Goal: Download file/media

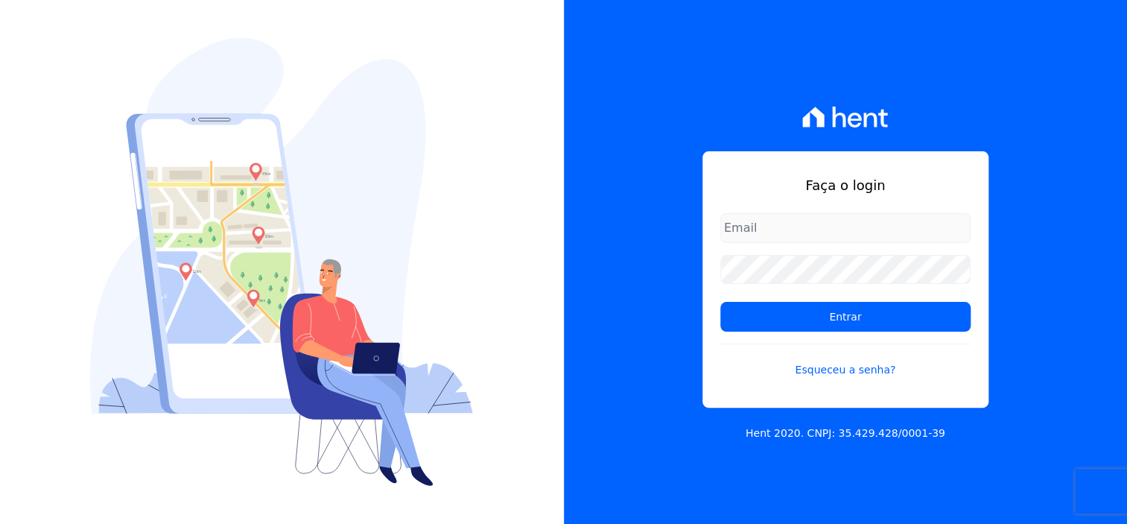
click at [838, 235] on input "email" at bounding box center [846, 228] width 250 height 30
type input "dilayne@fronteimoveis.com.br"
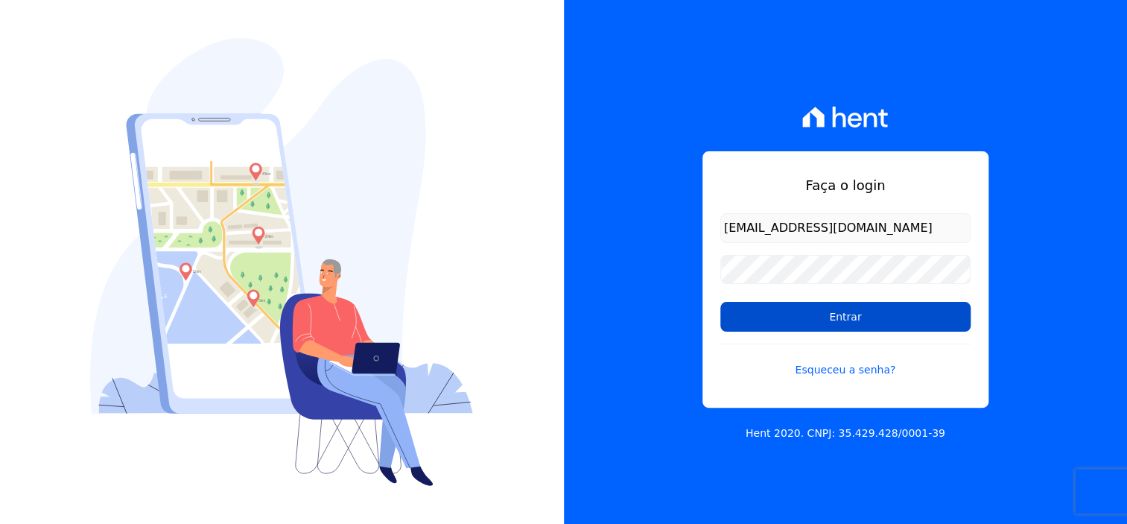
click at [875, 311] on input "Entrar" at bounding box center [846, 317] width 250 height 30
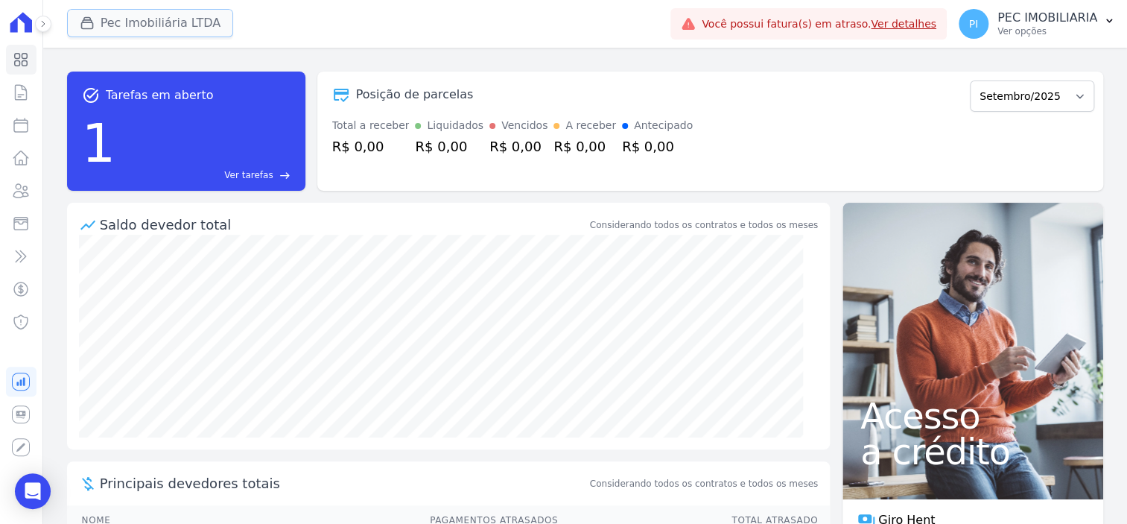
click at [151, 22] on button "Pec Imobiliária LTDA" at bounding box center [150, 23] width 167 height 28
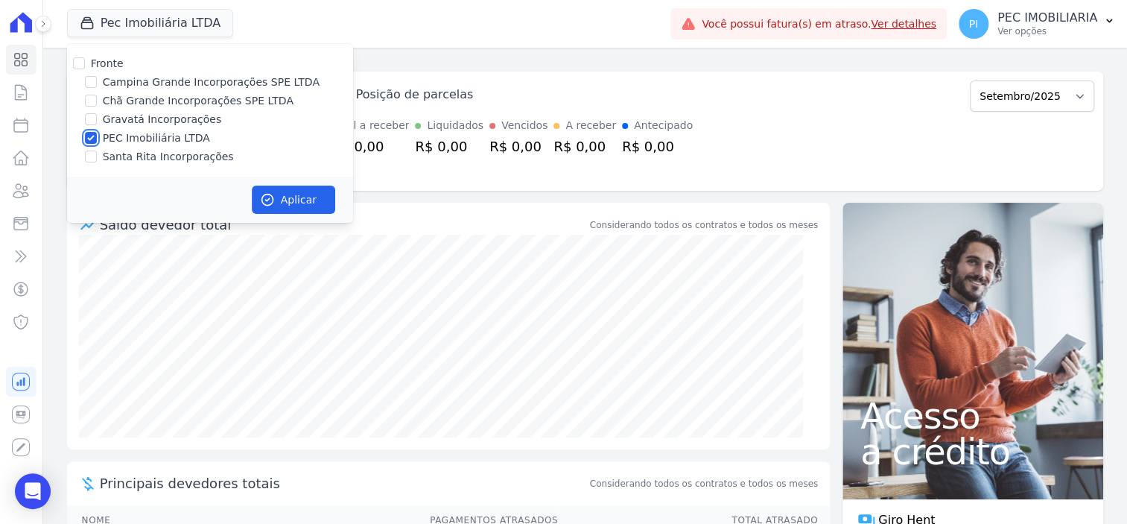
click at [86, 133] on input "PEC Imobiliária LTDA" at bounding box center [91, 138] width 12 height 12
checkbox input "false"
click at [89, 95] on input "Chã Grande Incorporações SPE LTDA" at bounding box center [91, 101] width 12 height 12
drag, startPoint x: 89, startPoint y: 96, endPoint x: 88, endPoint y: 85, distance: 11.2
click at [88, 96] on input "Chã Grande Incorporações SPE LTDA" at bounding box center [91, 101] width 12 height 12
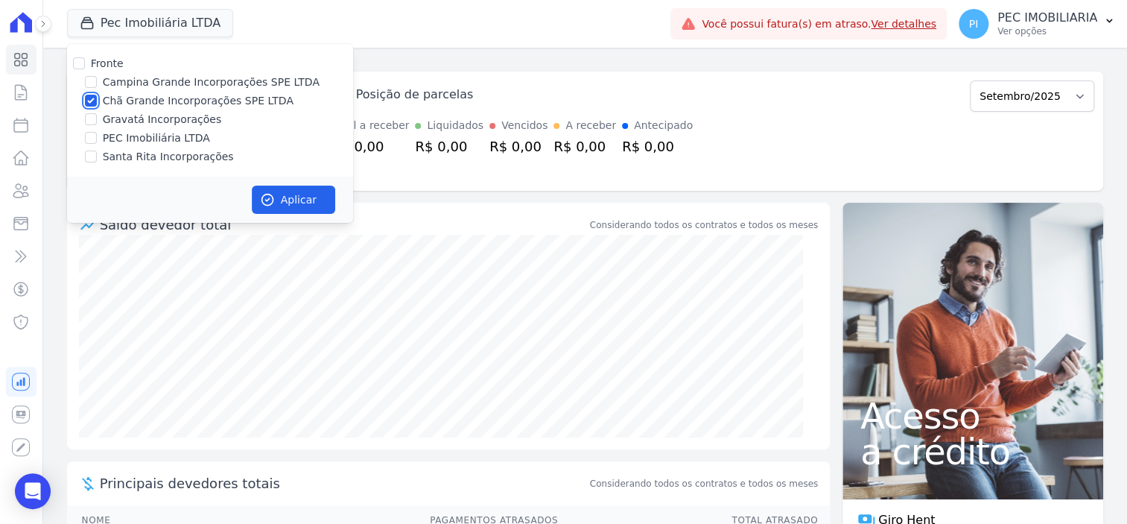
checkbox input "false"
click at [88, 85] on input "Campina Grande Incorporações SPE LTDA" at bounding box center [91, 82] width 12 height 12
checkbox input "true"
click at [293, 192] on button "Aplicar" at bounding box center [293, 200] width 83 height 28
click at [1013, 16] on p "PEC IMOBILIARIA" at bounding box center [1048, 17] width 100 height 15
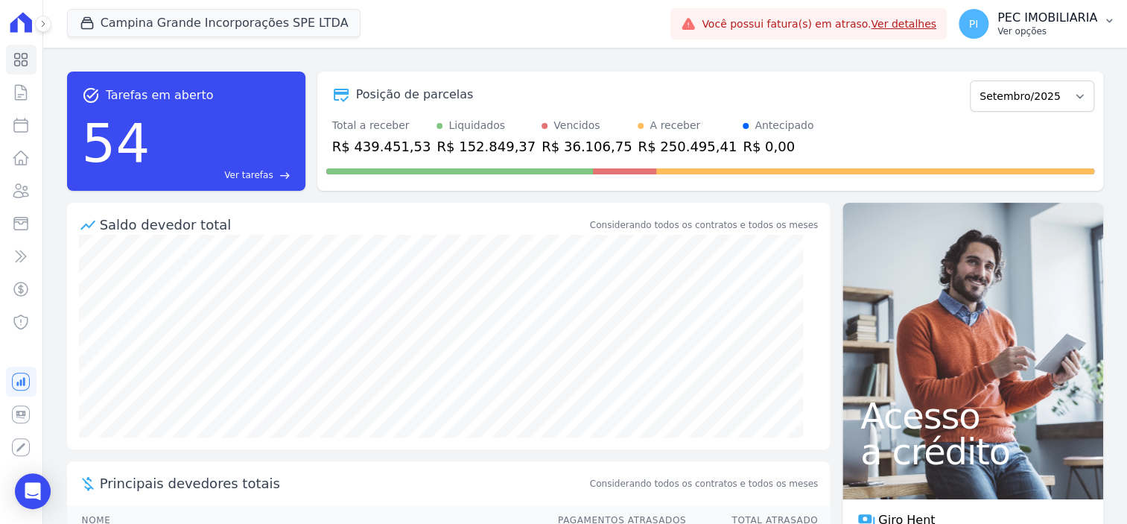
click at [1034, 34] on p "Ver opções" at bounding box center [1048, 31] width 100 height 12
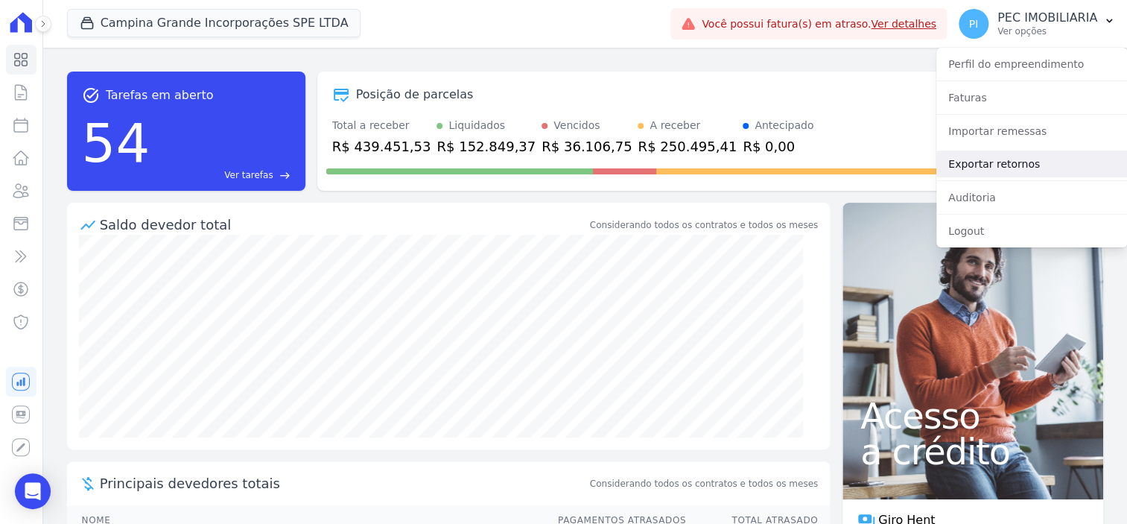
click at [1003, 170] on link "Exportar retornos" at bounding box center [1032, 164] width 191 height 27
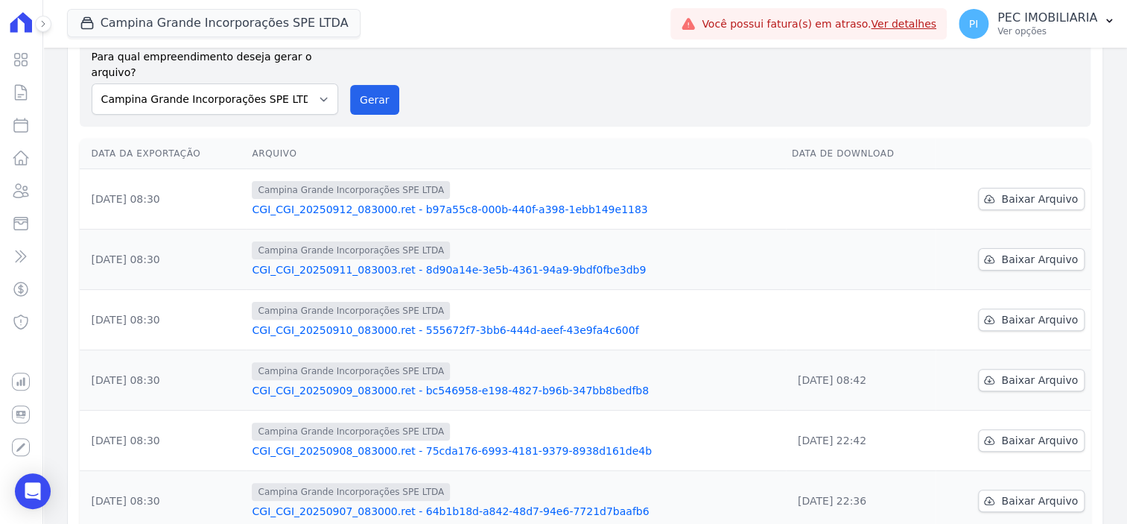
scroll to position [186, 0]
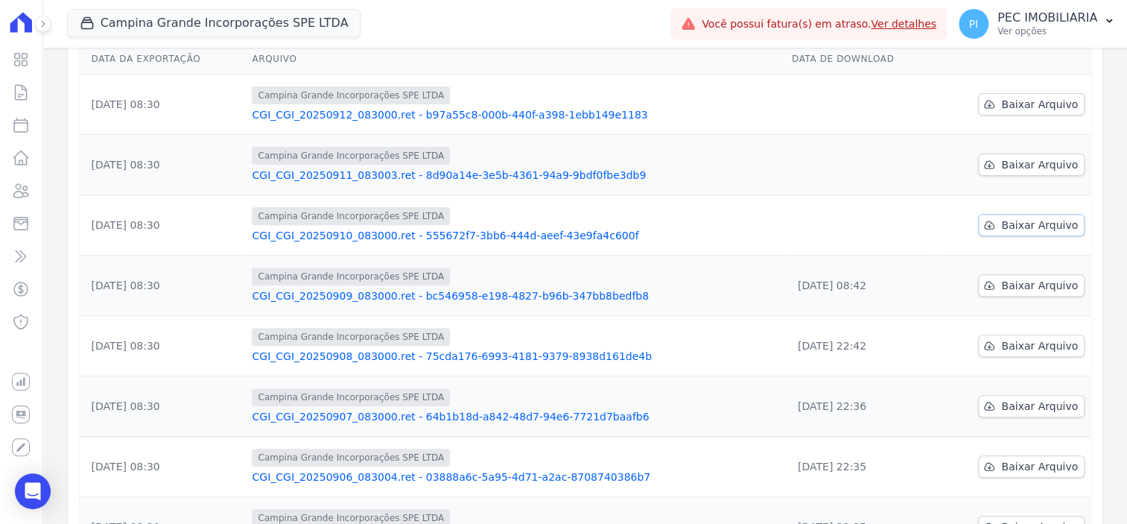
click at [1024, 218] on span "Baixar Arquivo" at bounding box center [1039, 225] width 77 height 15
click at [1045, 157] on span "Baixar Arquivo" at bounding box center [1039, 164] width 77 height 15
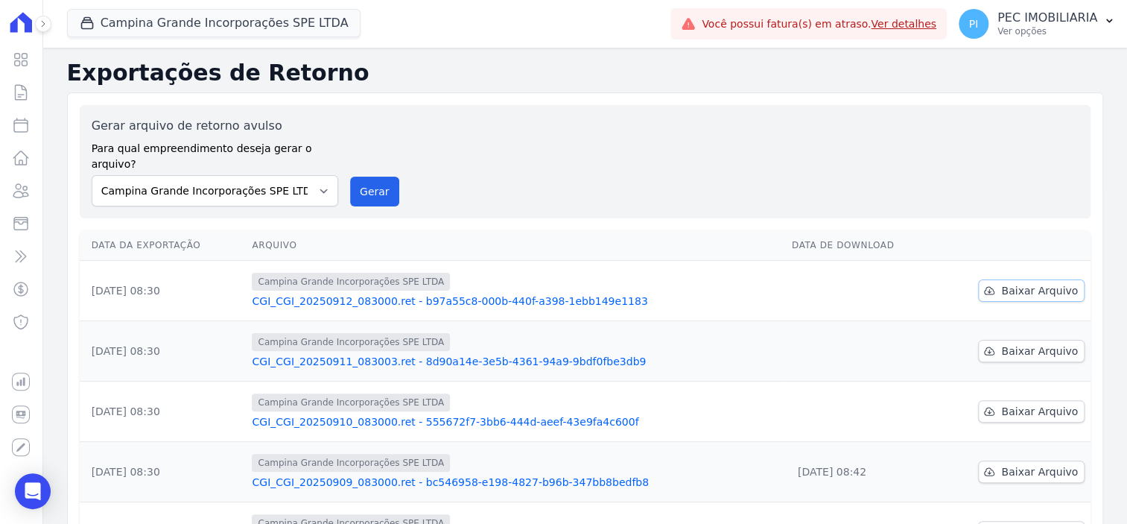
click at [1020, 283] on span "Baixar Arquivo" at bounding box center [1039, 290] width 77 height 15
drag, startPoint x: 149, startPoint y: 24, endPoint x: 140, endPoint y: 37, distance: 15.5
click at [149, 23] on button "Campina Grande Incorporações SPE LTDA" at bounding box center [214, 23] width 294 height 28
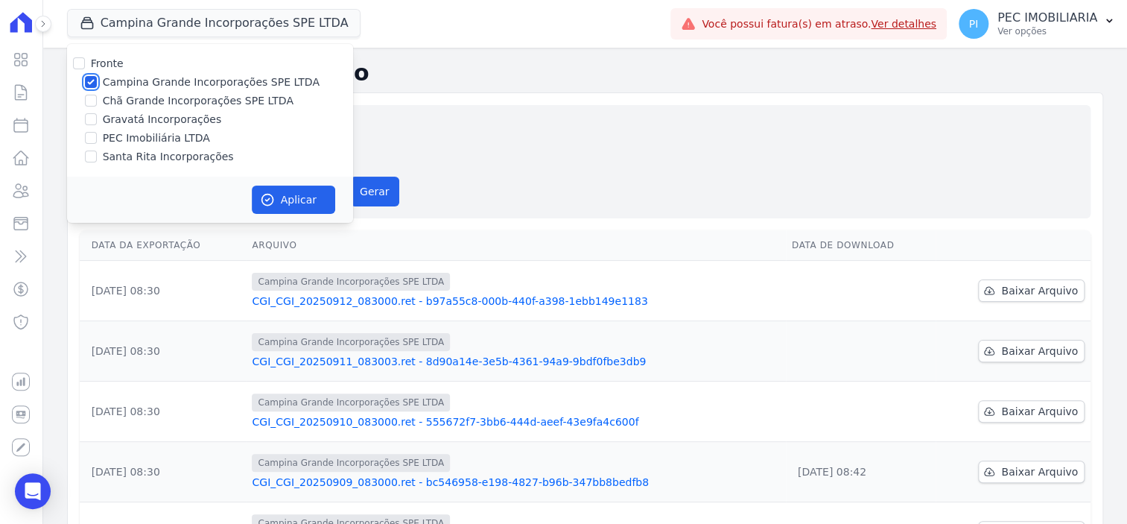
click at [89, 82] on input "Campina Grande Incorporações SPE LTDA" at bounding box center [91, 82] width 12 height 12
checkbox input "false"
drag, startPoint x: 96, startPoint y: 101, endPoint x: 113, endPoint y: 148, distance: 50.4
click at [95, 101] on input "Chã Grande Incorporações SPE LTDA" at bounding box center [91, 101] width 12 height 12
checkbox input "true"
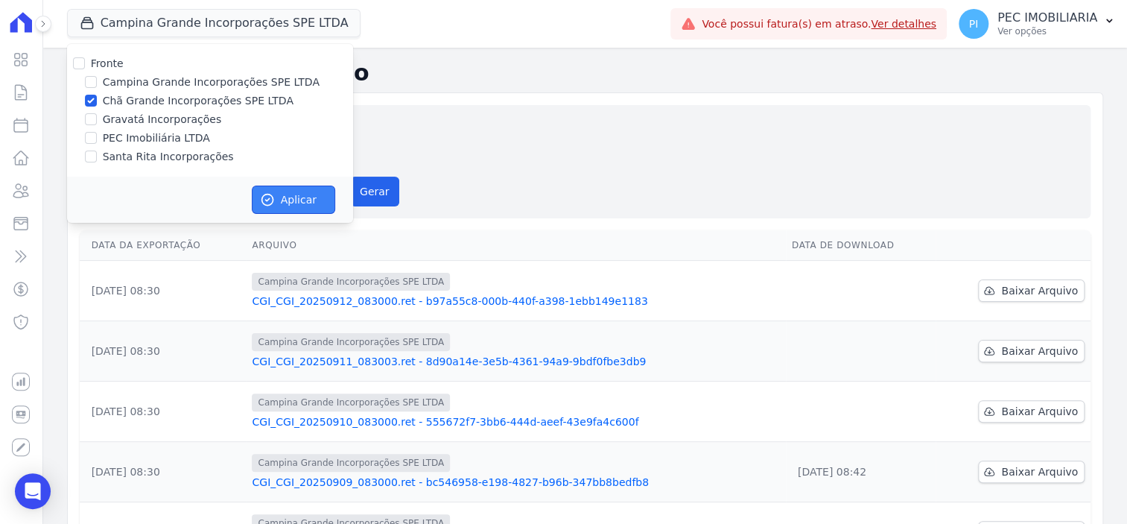
click at [289, 207] on button "Aplicar" at bounding box center [293, 200] width 83 height 28
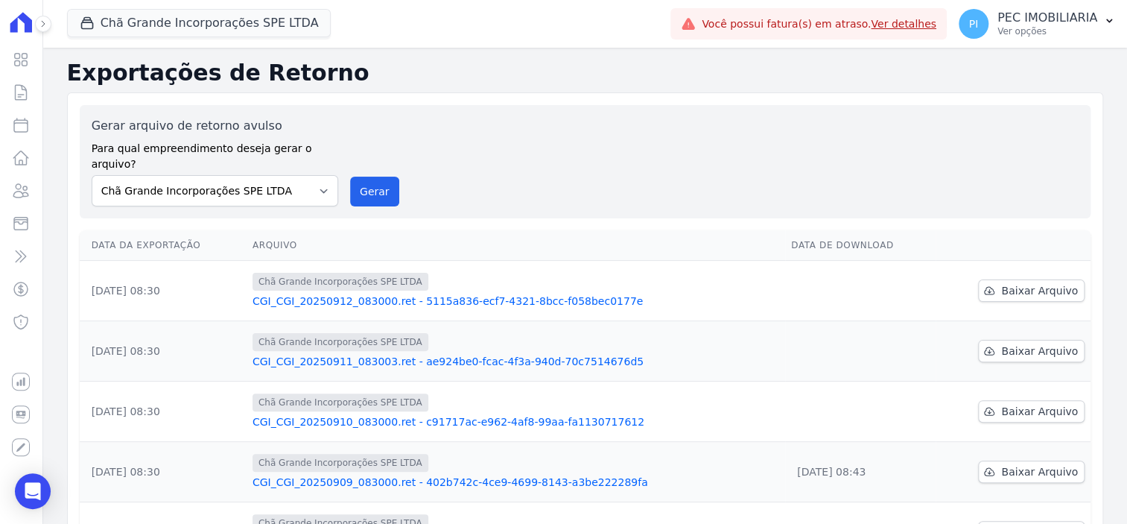
scroll to position [93, 0]
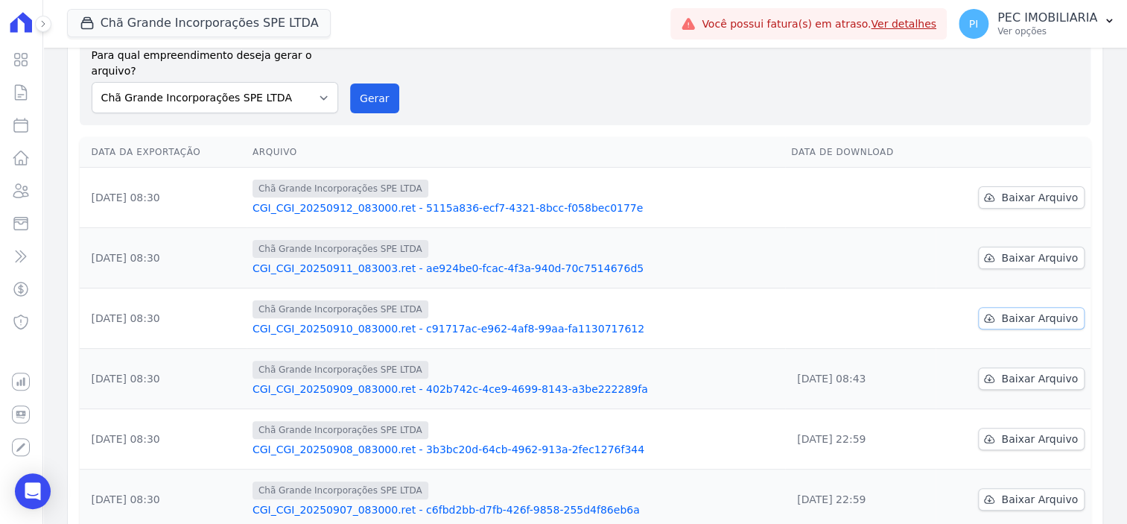
click at [1007, 311] on span "Baixar Arquivo" at bounding box center [1039, 318] width 77 height 15
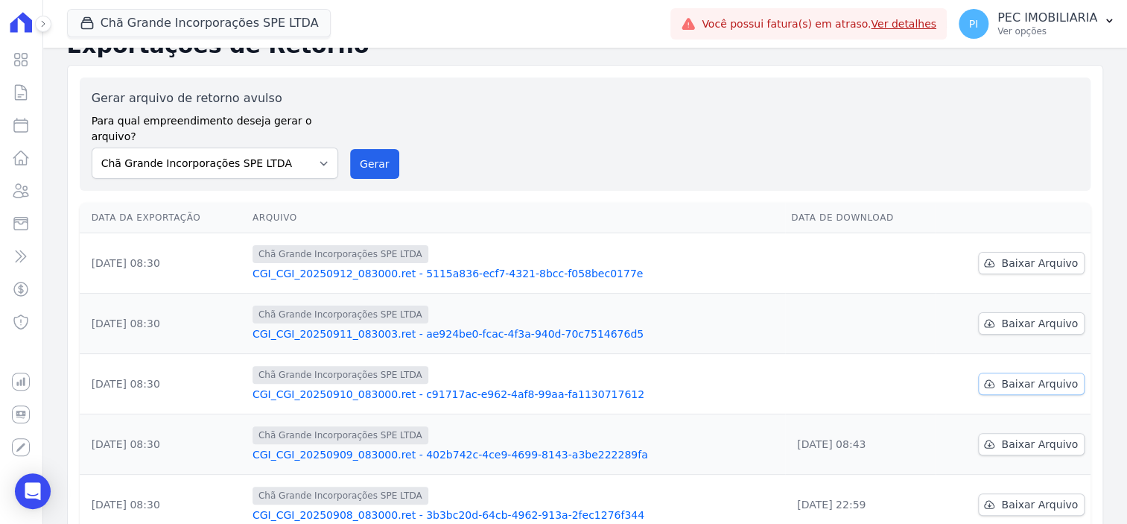
scroll to position [0, 0]
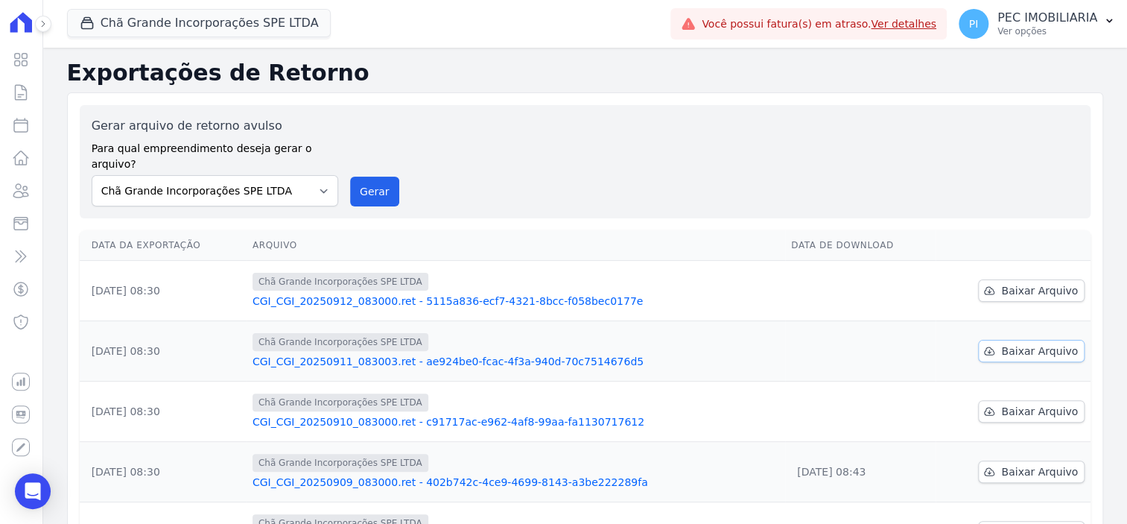
click at [1018, 344] on span "Baixar Arquivo" at bounding box center [1039, 351] width 77 height 15
click at [1021, 283] on span "Baixar Arquivo" at bounding box center [1039, 290] width 77 height 15
click at [190, 22] on button "Chã Grande Incorporações SPE LTDA" at bounding box center [199, 23] width 265 height 28
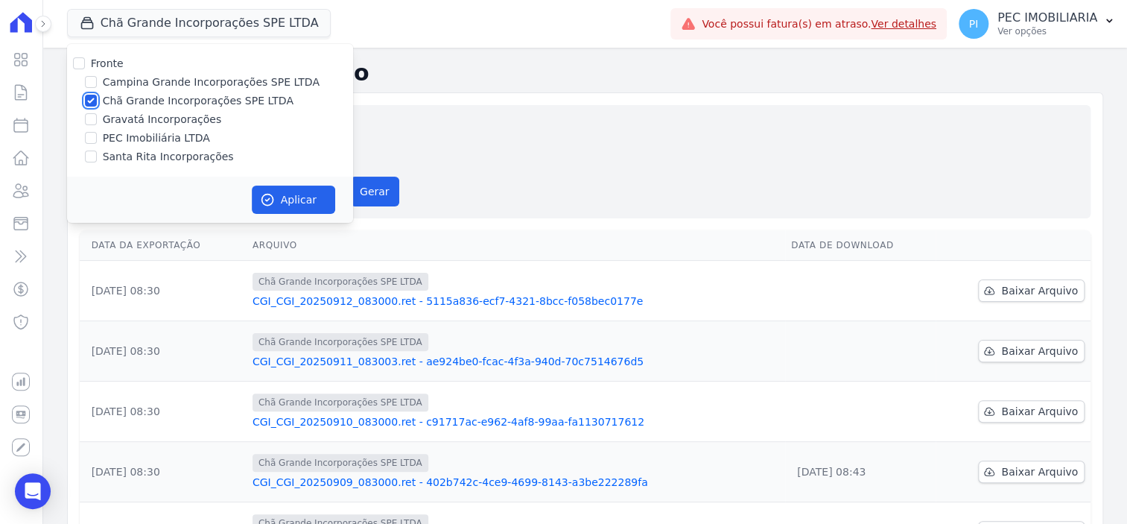
click at [86, 97] on input "Chã Grande Incorporações SPE LTDA" at bounding box center [91, 101] width 12 height 12
checkbox input "false"
click at [92, 121] on input "Gravatá Incorporações" at bounding box center [91, 119] width 12 height 12
checkbox input "true"
click at [299, 201] on button "Aplicar" at bounding box center [293, 200] width 83 height 28
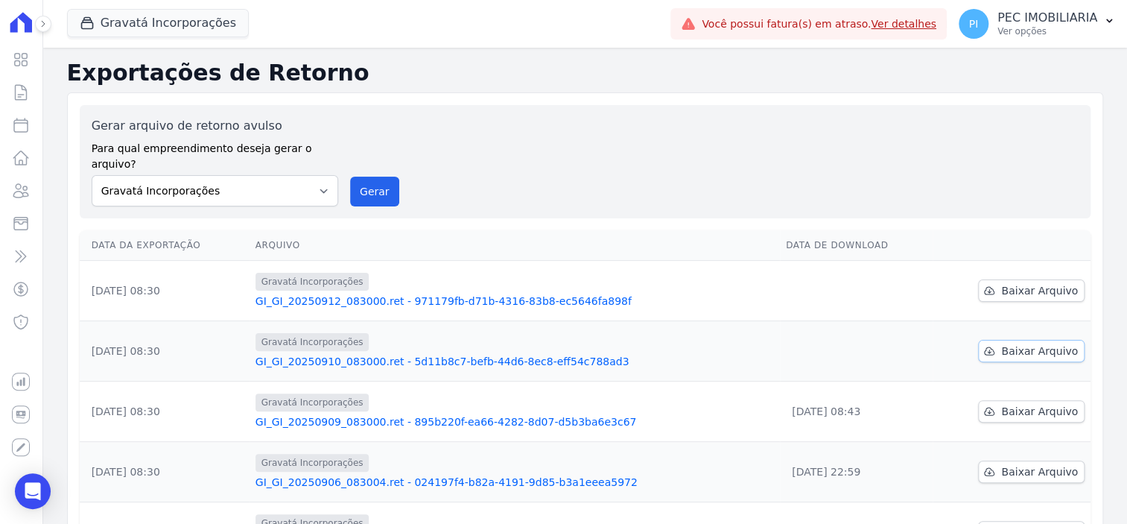
click at [1026, 344] on span "Baixar Arquivo" at bounding box center [1039, 351] width 77 height 15
click at [536, 157] on div "Gerar arquivo de retorno avulso Para qual empreendimento deseja gerar o arquivo…" at bounding box center [585, 161] width 987 height 89
click at [1033, 283] on span "Baixar Arquivo" at bounding box center [1039, 290] width 77 height 15
click at [150, 33] on button "Gravatá Incorporações" at bounding box center [158, 23] width 182 height 28
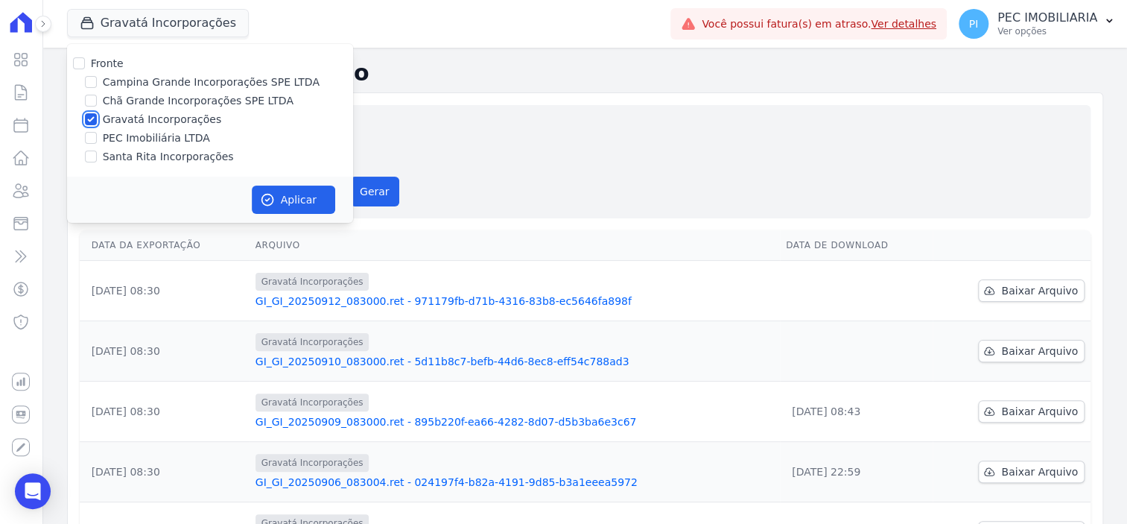
drag, startPoint x: 91, startPoint y: 117, endPoint x: 88, endPoint y: 141, distance: 24.0
click at [89, 116] on input "Gravatá Incorporações" at bounding box center [91, 119] width 12 height 12
checkbox input "false"
click at [88, 156] on input "Santa Rita Incorporações" at bounding box center [91, 157] width 12 height 12
checkbox input "true"
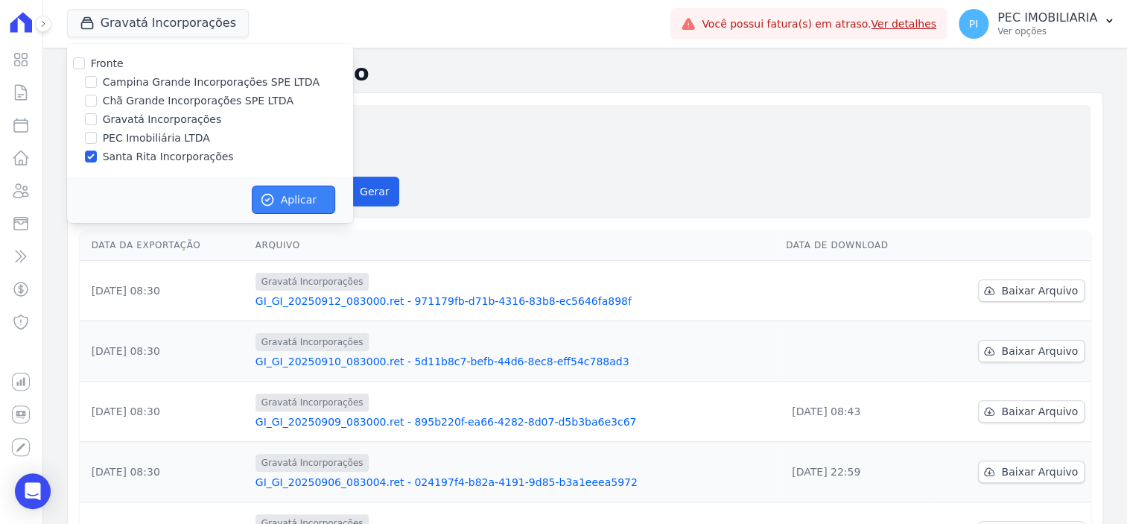
click at [283, 200] on button "Aplicar" at bounding box center [293, 200] width 83 height 28
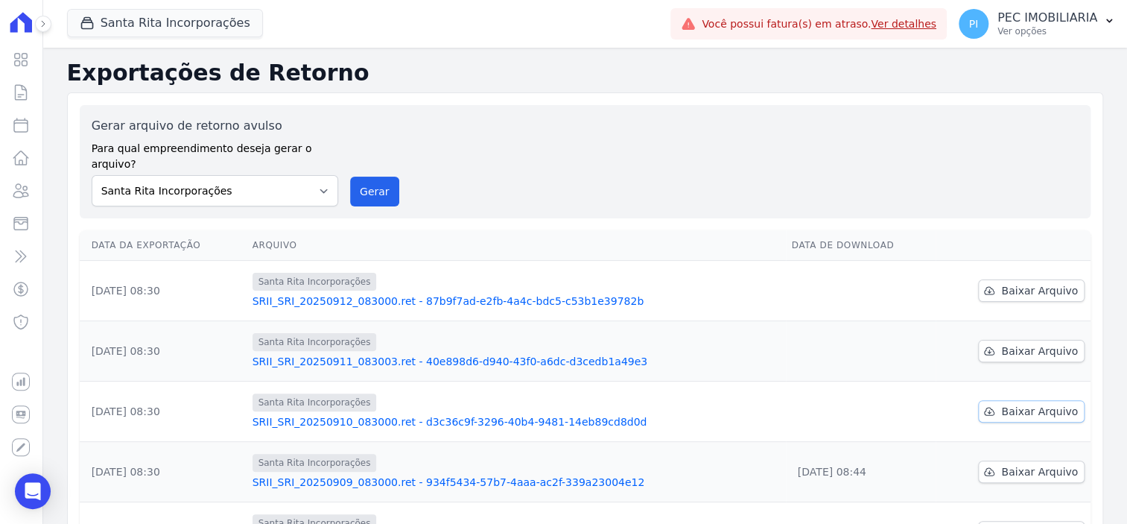
click at [1048, 404] on span "Baixar Arquivo" at bounding box center [1039, 411] width 77 height 15
click at [621, 168] on div "Gerar arquivo de retorno avulso Para qual empreendimento deseja gerar o arquivo…" at bounding box center [585, 161] width 987 height 89
click at [1001, 344] on span "Baixar Arquivo" at bounding box center [1039, 351] width 77 height 15
click at [1015, 283] on span "Baixar Arquivo" at bounding box center [1039, 290] width 77 height 15
